Goal: Check status: Check status

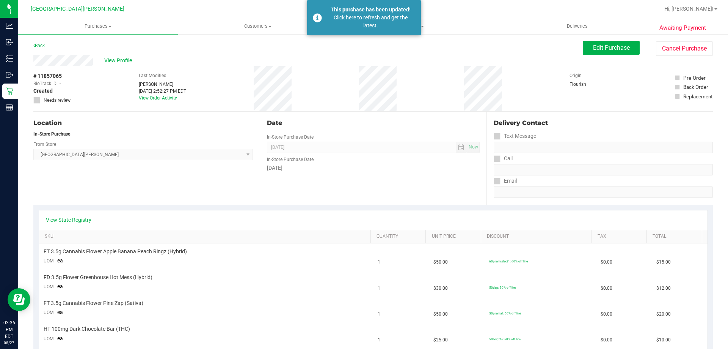
scroll to position [152, 0]
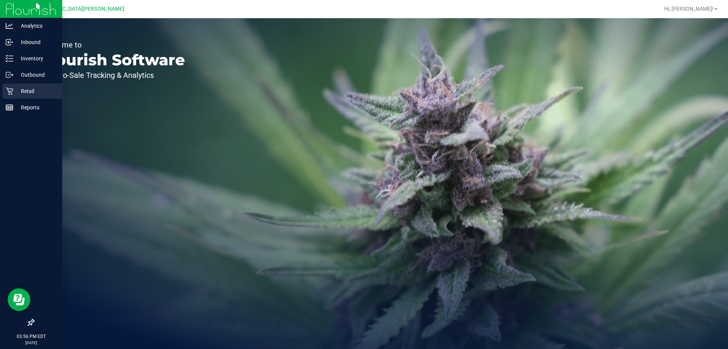
click at [12, 90] on icon at bounding box center [10, 91] width 8 height 8
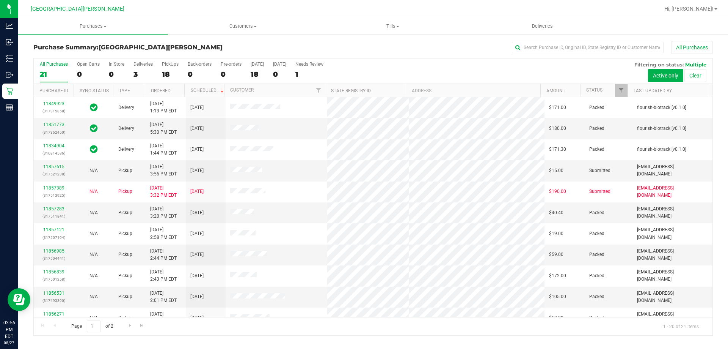
click at [157, 70] on div "All Purchases 21 Open Carts 0 In Store 0 Deliveries 3 PickUps 18 Back-orders 0 …" at bounding box center [373, 70] width 679 height 25
click at [166, 70] on div "18" at bounding box center [170, 74] width 17 height 9
click at [0, 0] on input "PickUps 18" at bounding box center [0, 0] width 0 height 0
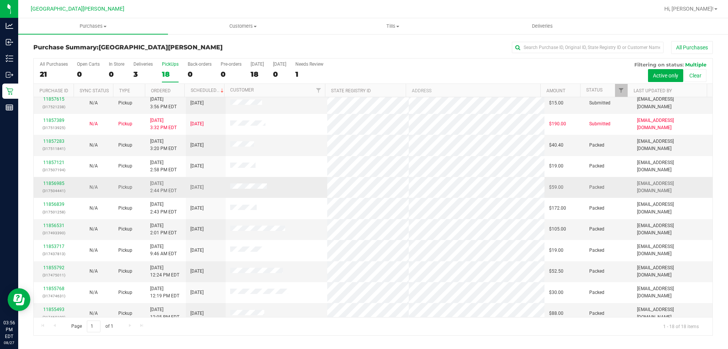
scroll to position [38, 0]
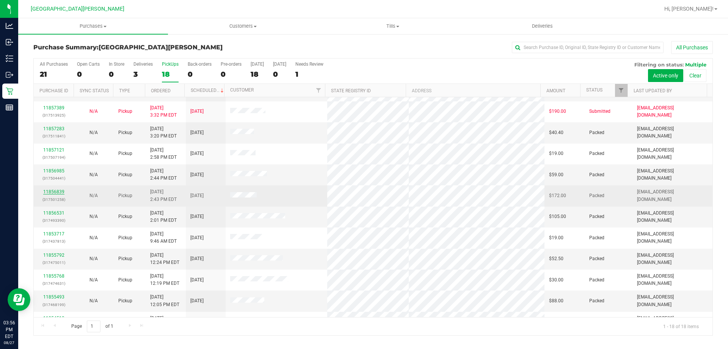
click at [54, 190] on link "11856839" at bounding box center [53, 191] width 21 height 5
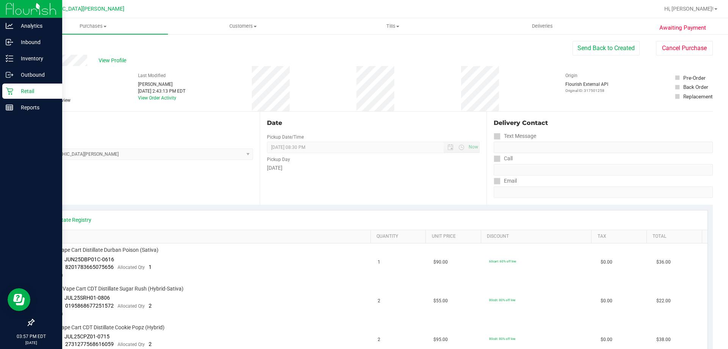
click at [33, 90] on p "Retail" at bounding box center [36, 91] width 46 height 9
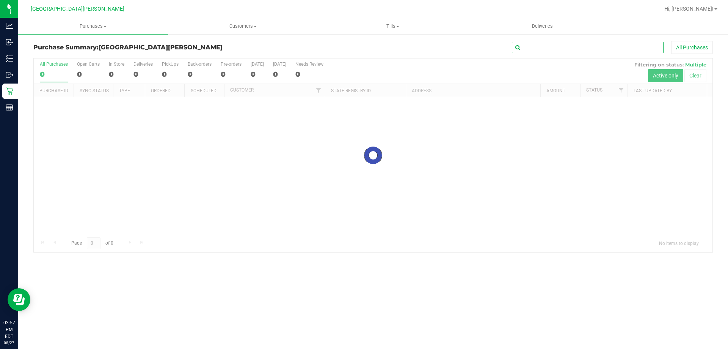
click at [560, 46] on input "text" at bounding box center [588, 47] width 152 height 11
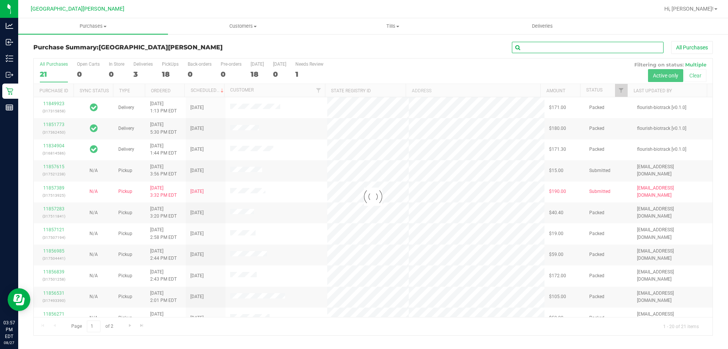
paste input "11856839"
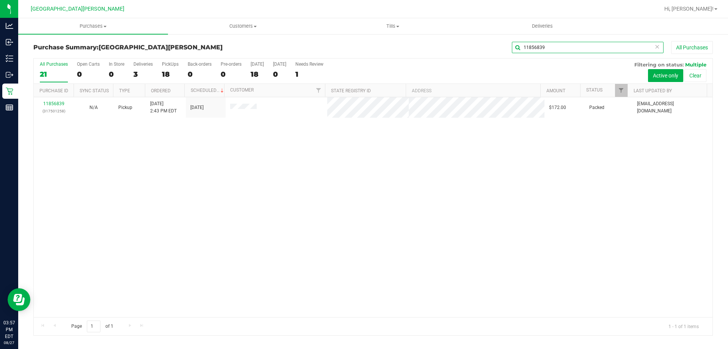
type input "11856839"
